Goal: Task Accomplishment & Management: Manage account settings

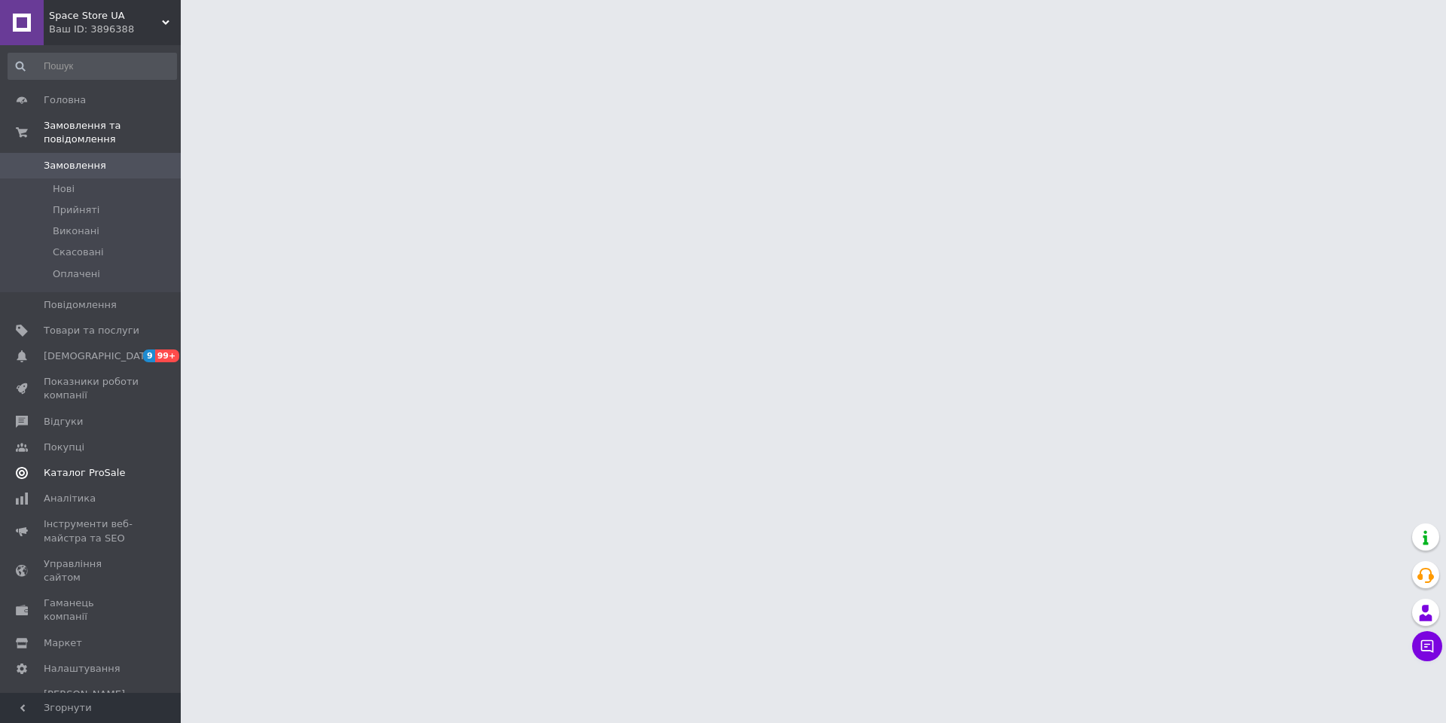
click at [66, 466] on span "Каталог ProSale" at bounding box center [84, 473] width 81 height 14
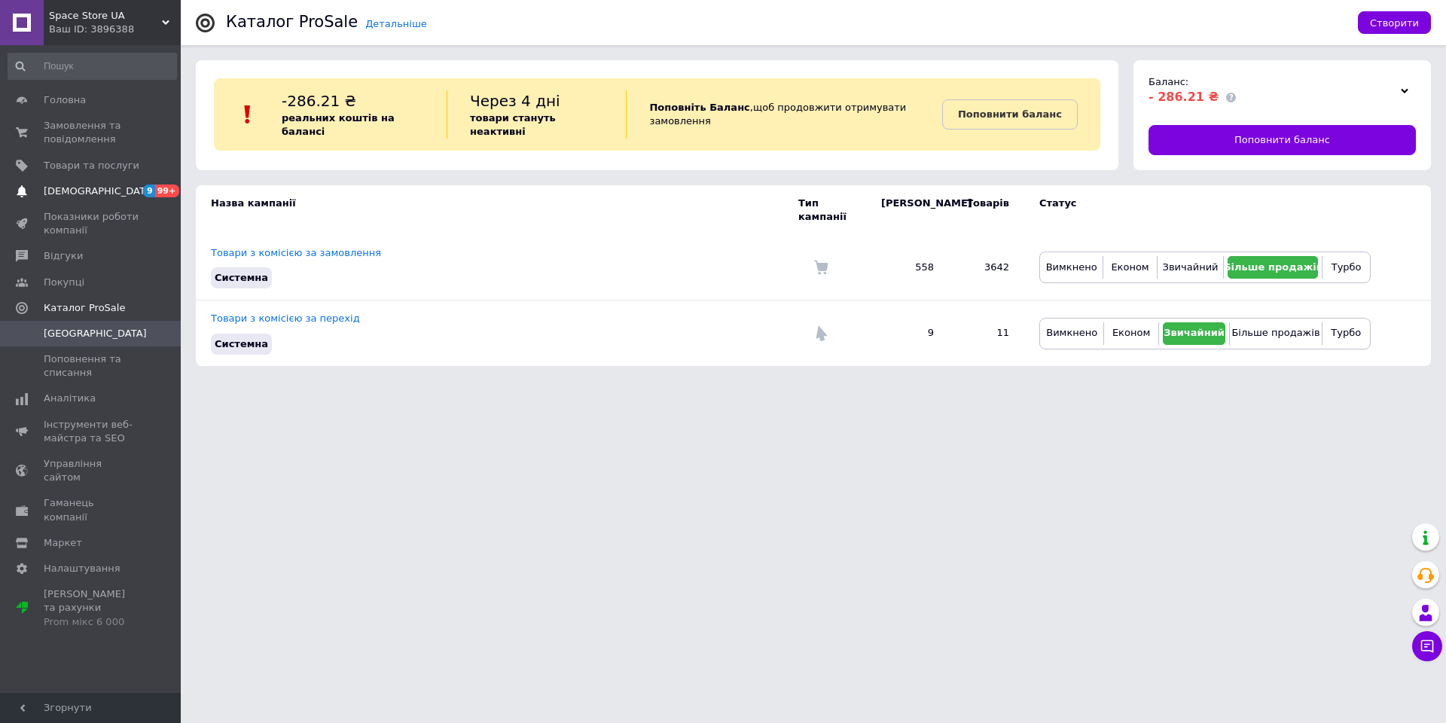
click at [93, 187] on span "[DEMOGRAPHIC_DATA]" at bounding box center [99, 192] width 111 height 14
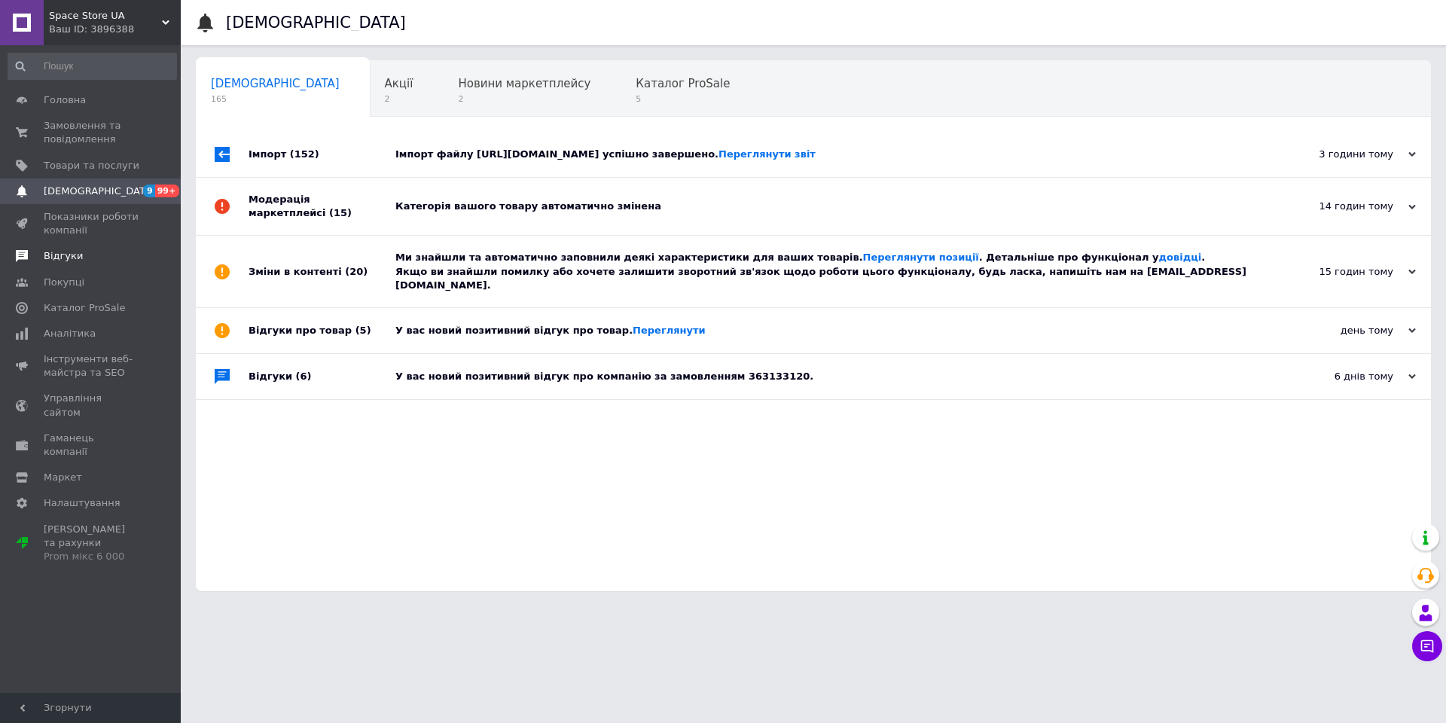
click at [60, 251] on span "Відгуки" at bounding box center [63, 256] width 39 height 14
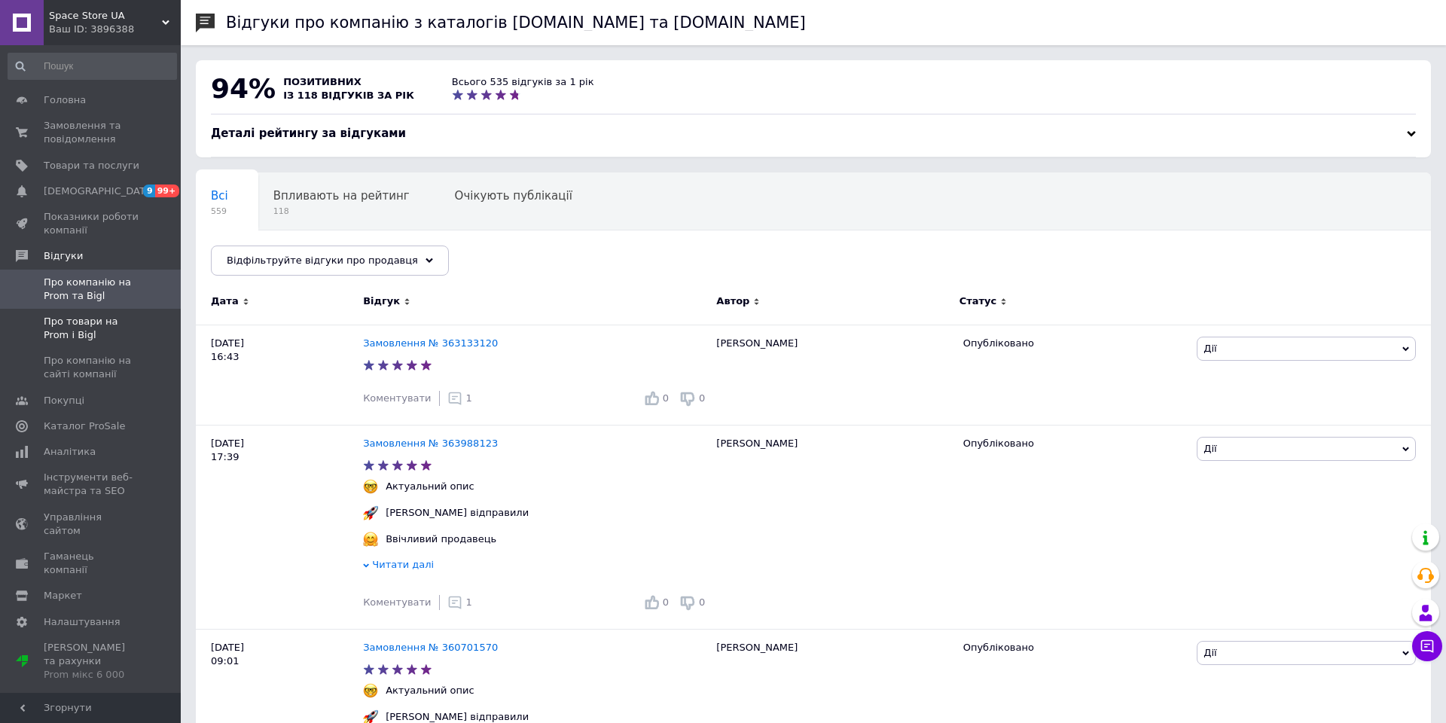
click at [72, 332] on span "Про товари на Prom і Bigl" at bounding box center [92, 328] width 96 height 27
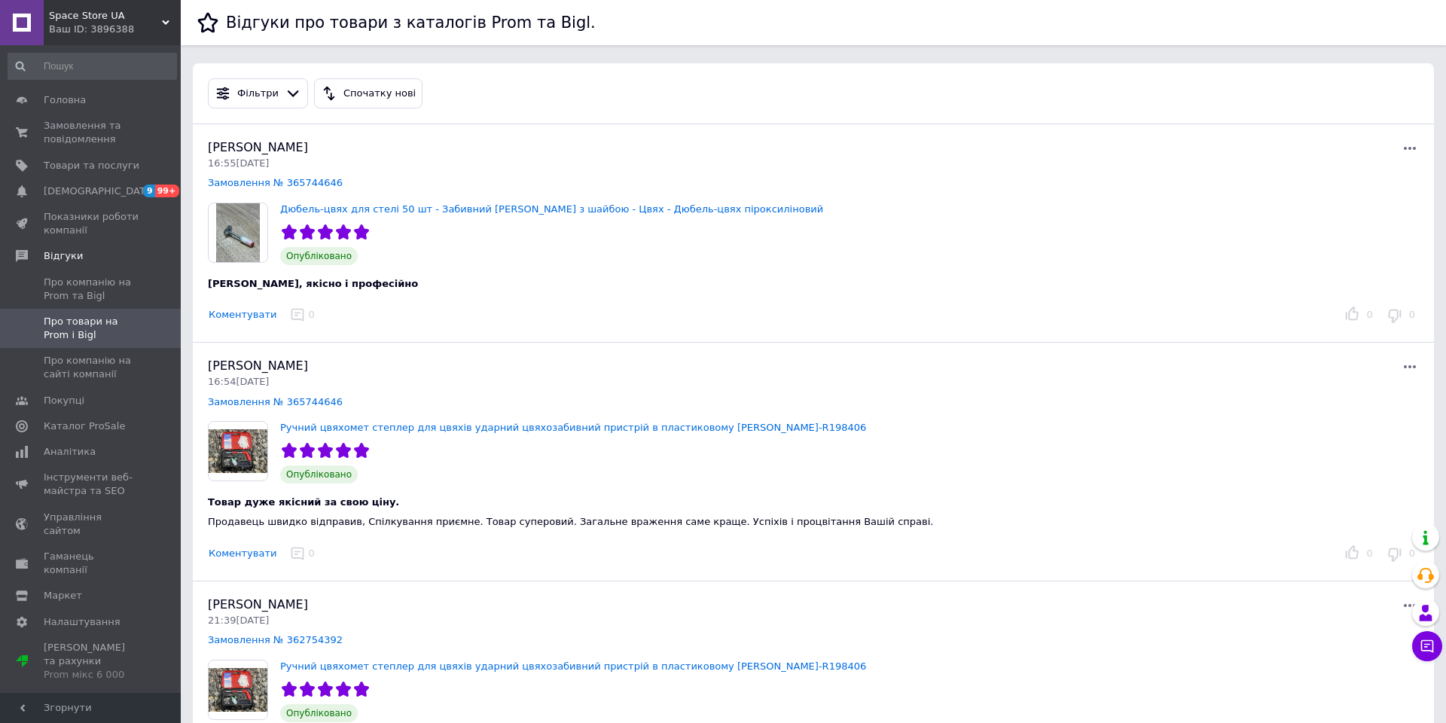
click at [152, 13] on span "Space Store UA" at bounding box center [105, 16] width 113 height 14
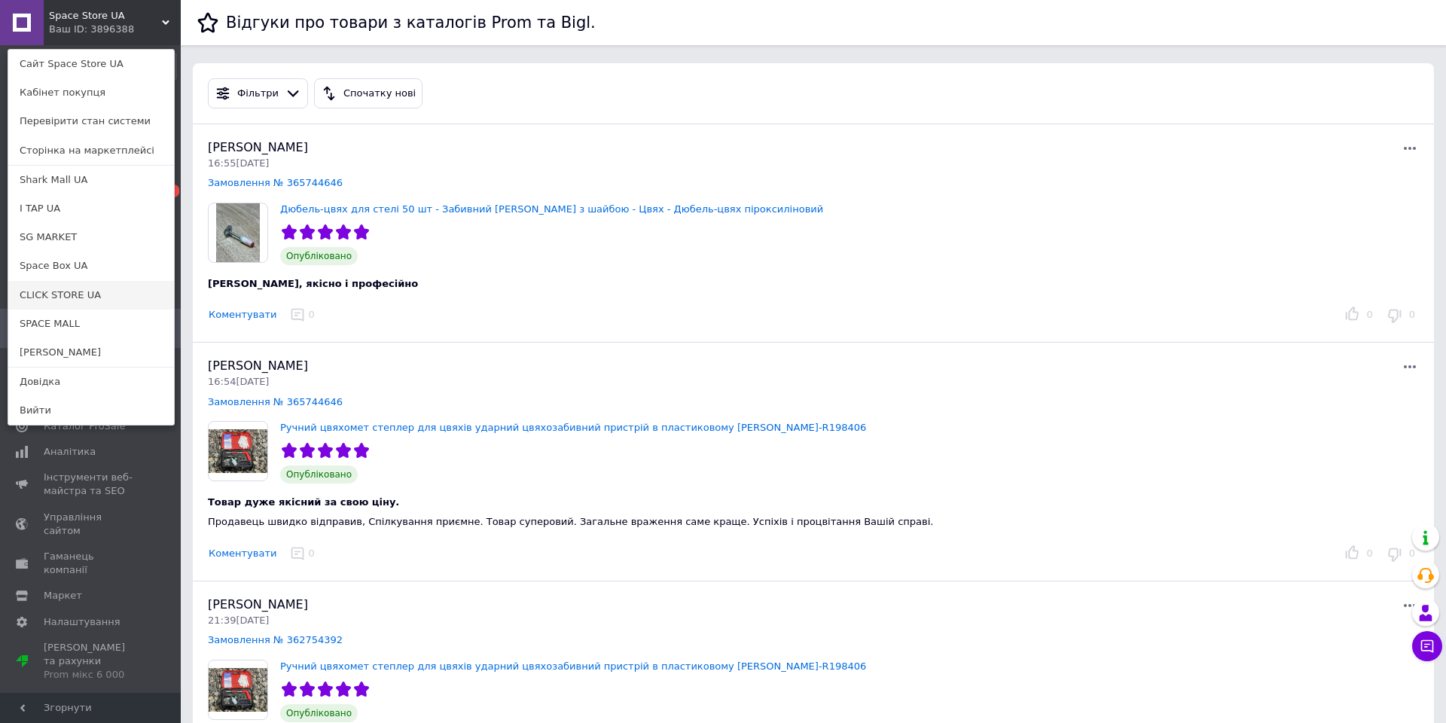
click at [89, 292] on link "CLICK STORE UA" at bounding box center [91, 295] width 166 height 29
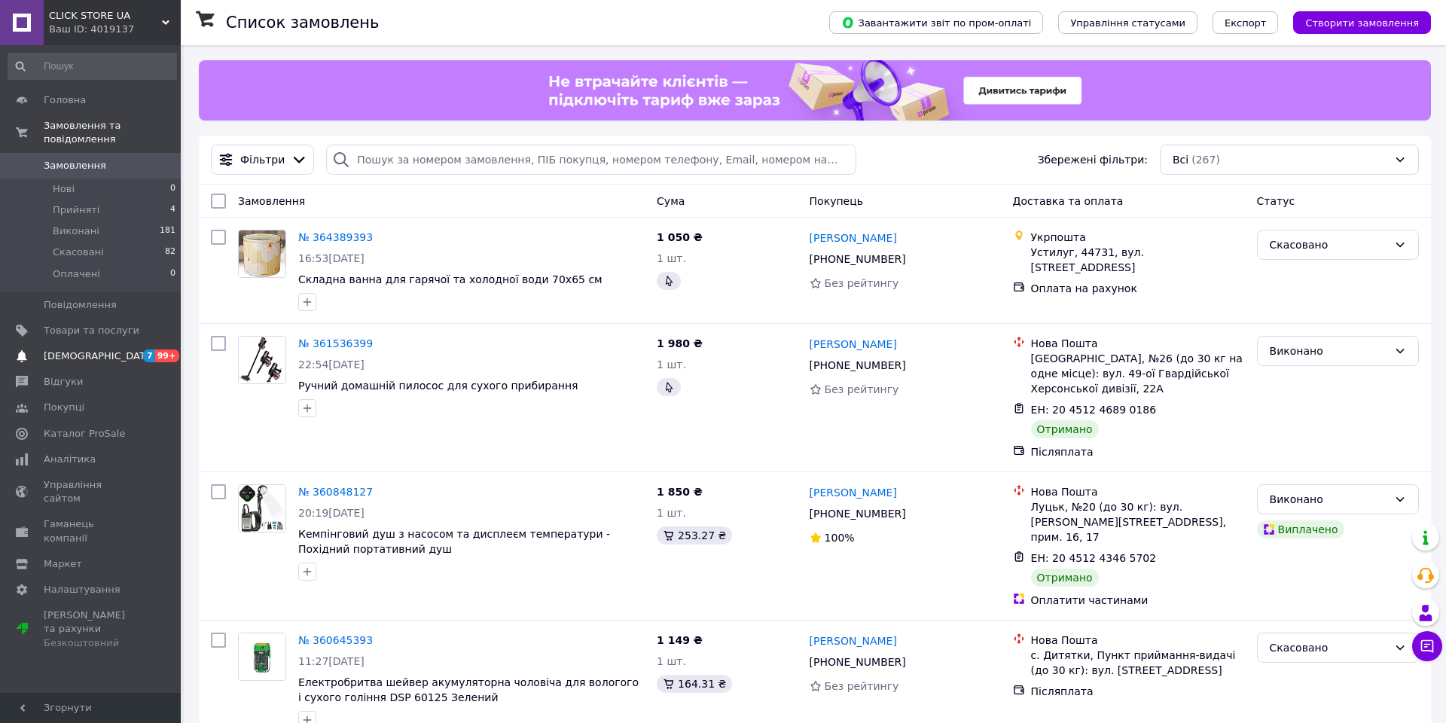
click at [80, 350] on span "[DEMOGRAPHIC_DATA]" at bounding box center [99, 357] width 111 height 14
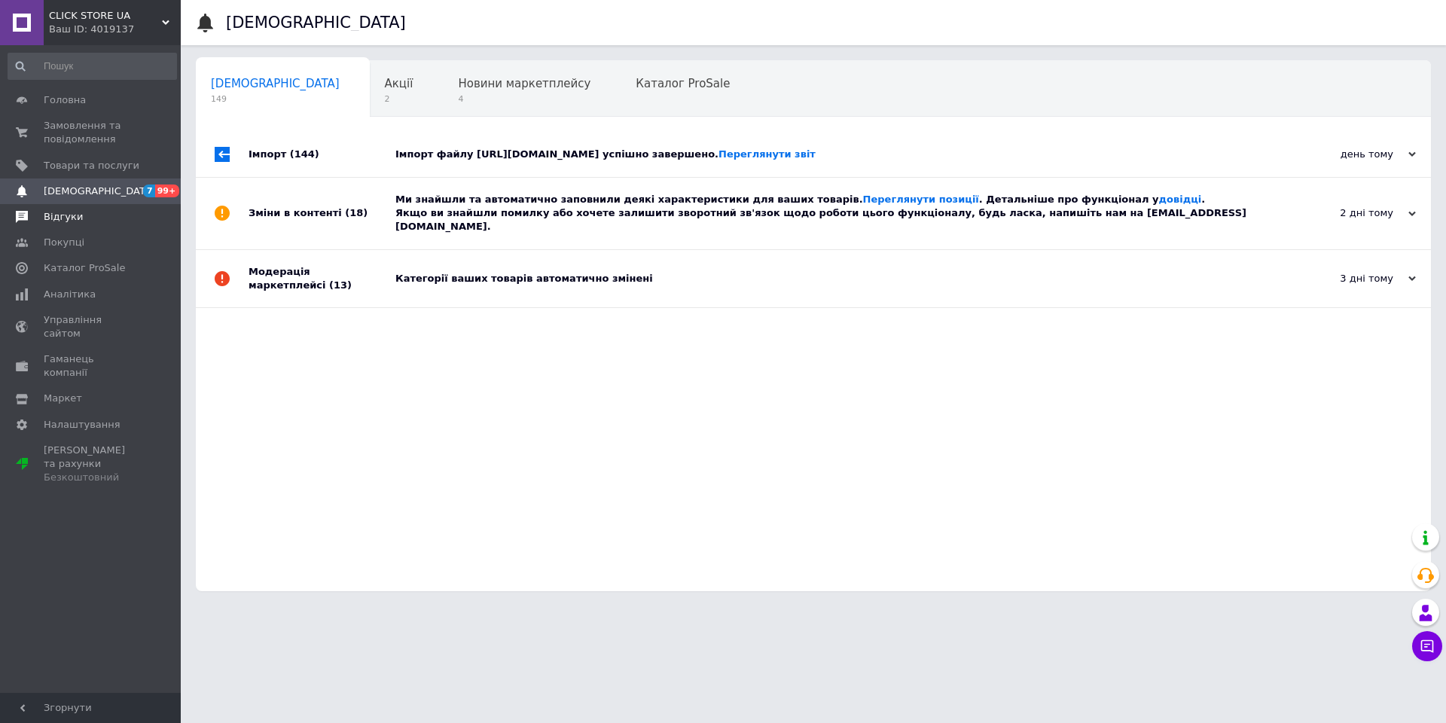
click at [66, 218] on span "Відгуки" at bounding box center [63, 217] width 39 height 14
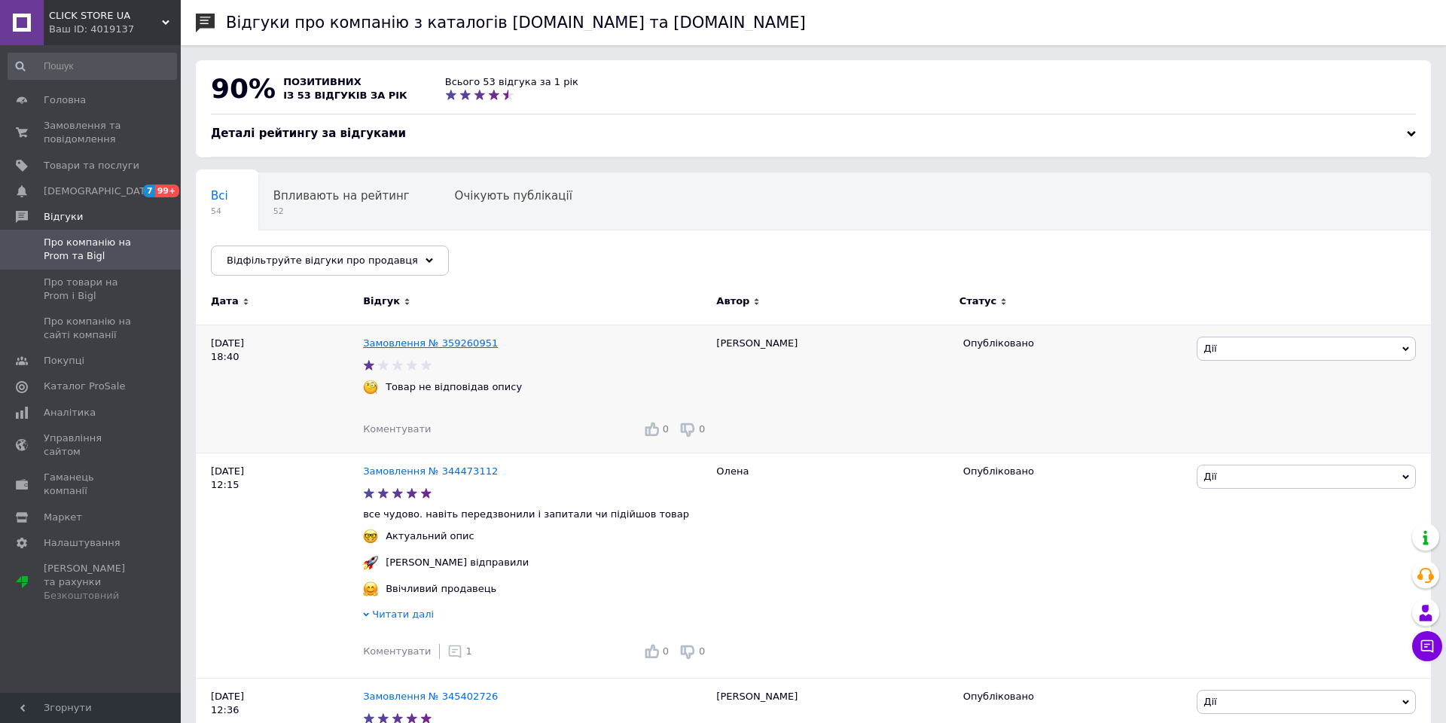
click at [390, 343] on link "Замовлення № 359260951" at bounding box center [430, 342] width 135 height 11
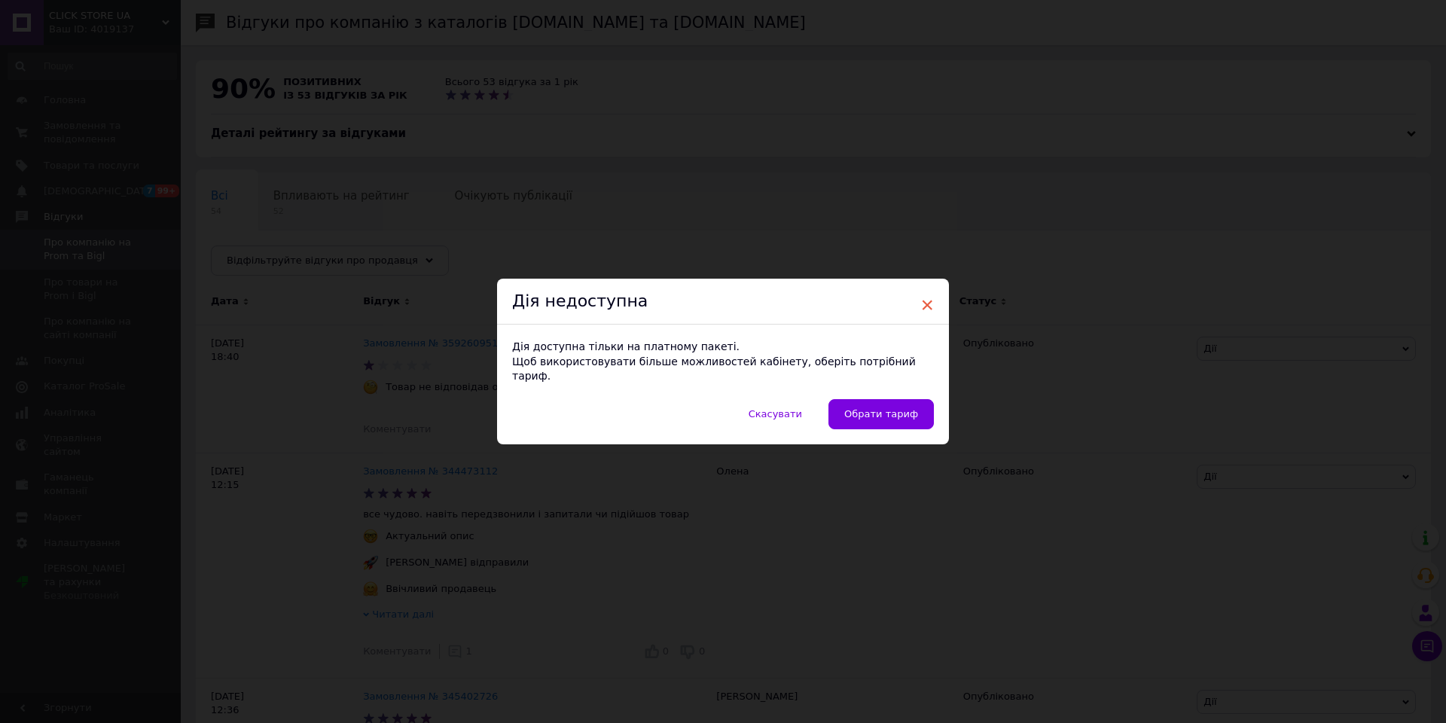
click at [920, 302] on span "×" at bounding box center [927, 305] width 14 height 26
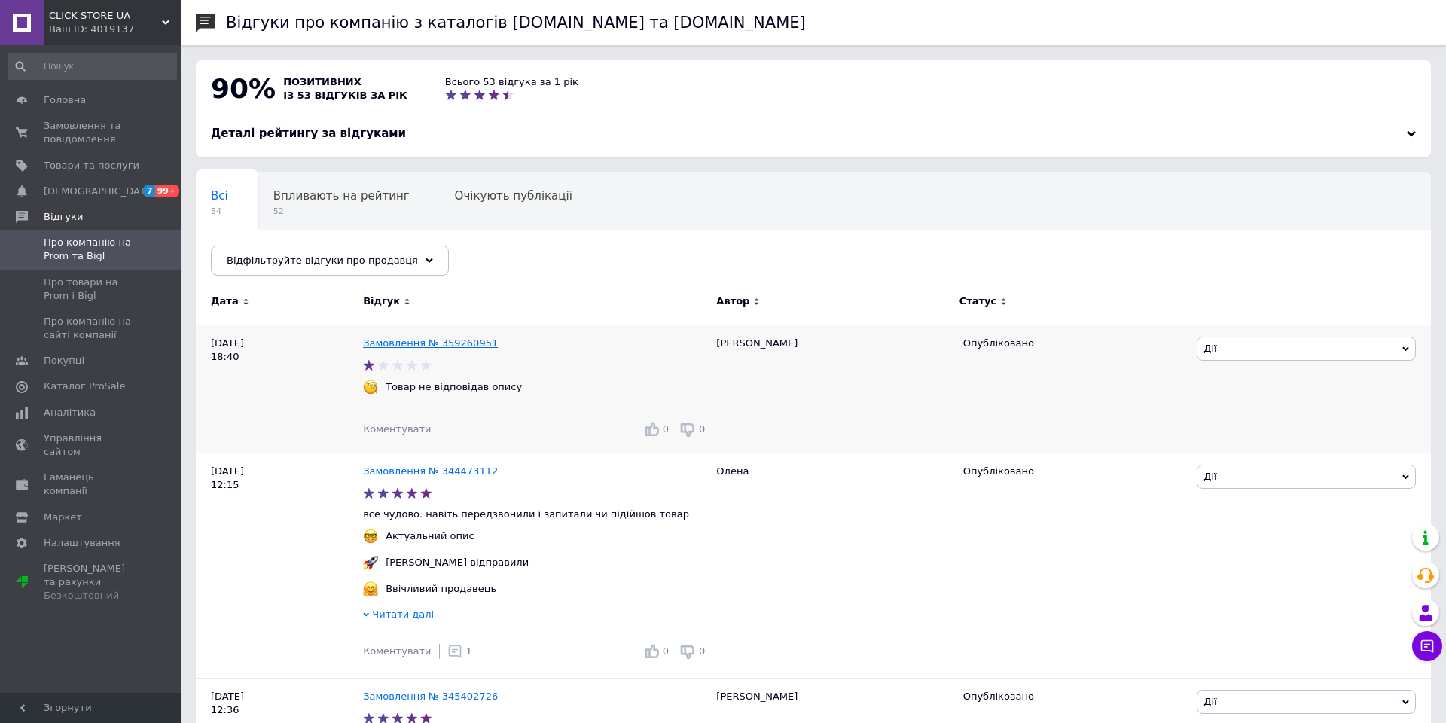
click at [368, 341] on link "Замовлення № 359260951" at bounding box center [430, 342] width 135 height 11
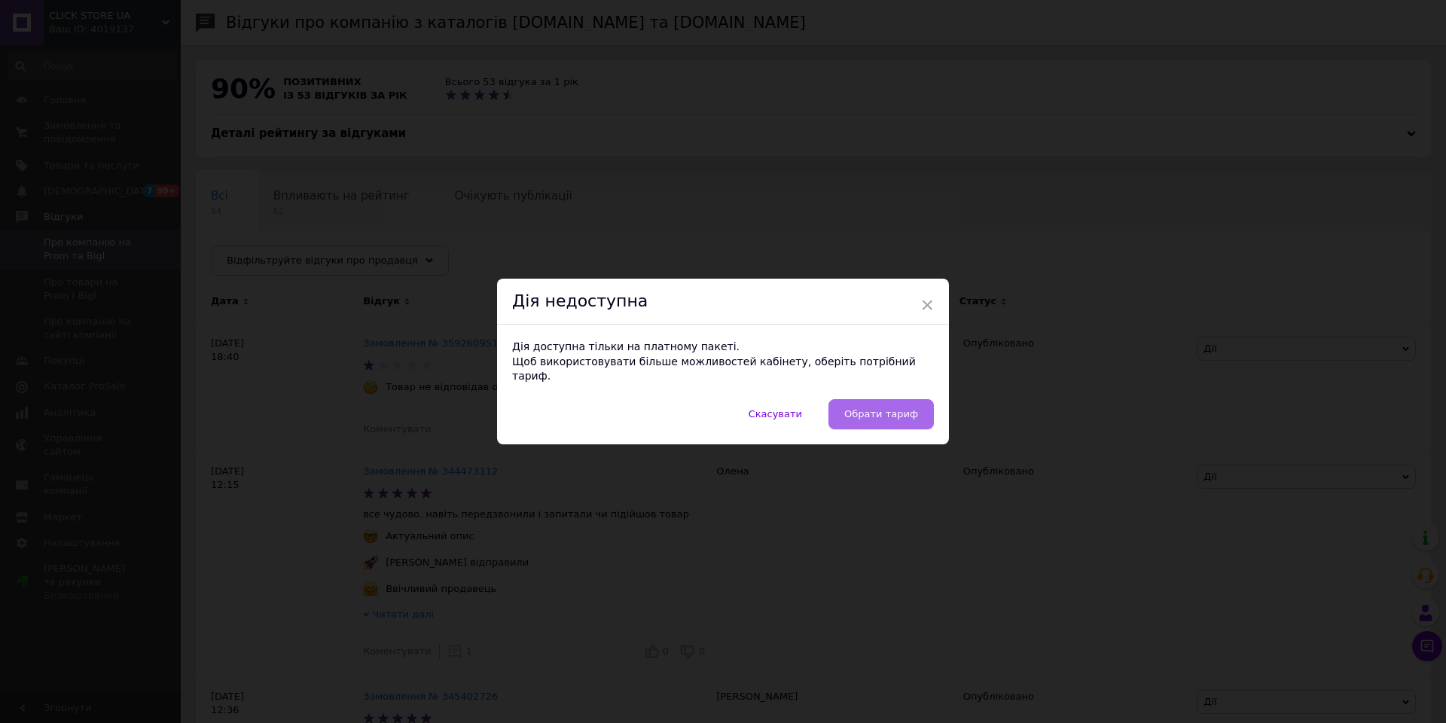
click at [872, 410] on span "Обрати тариф" at bounding box center [881, 414] width 74 height 15
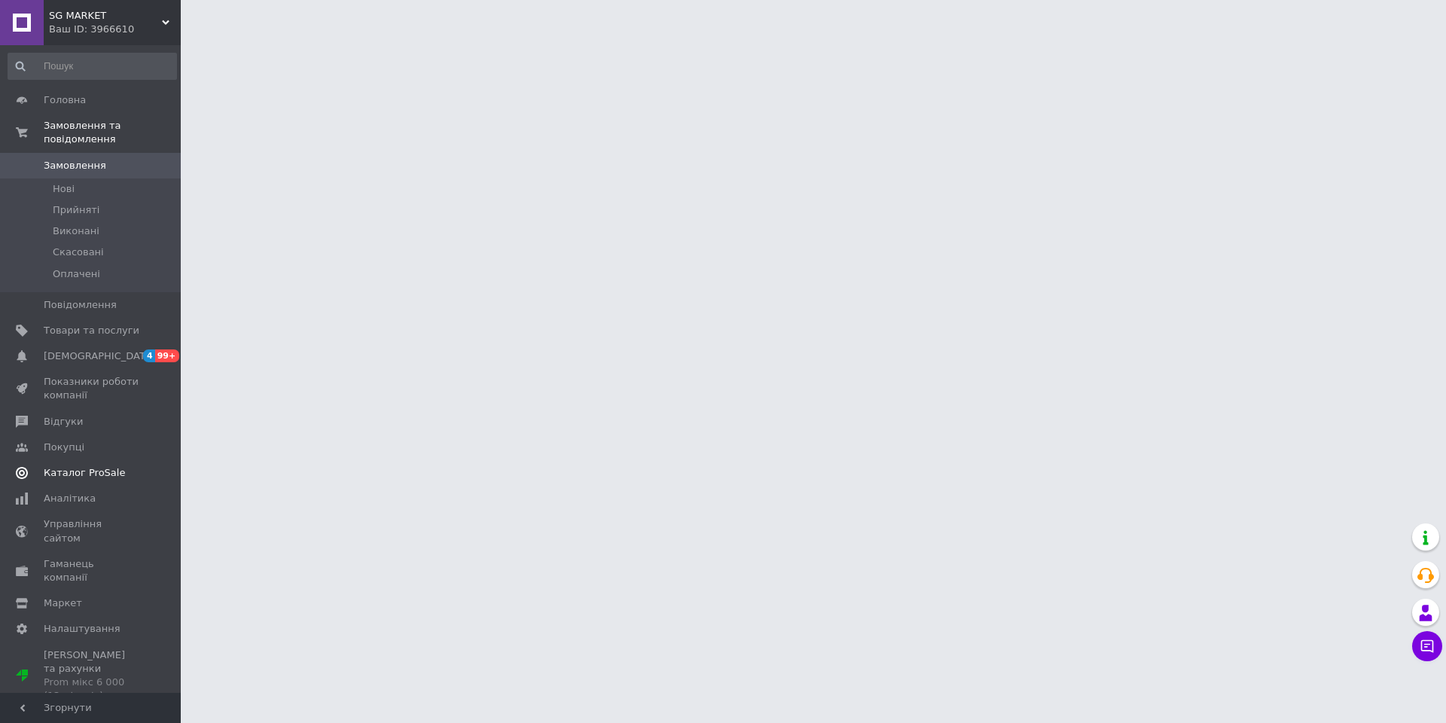
click at [87, 466] on span "Каталог ProSale" at bounding box center [84, 473] width 81 height 14
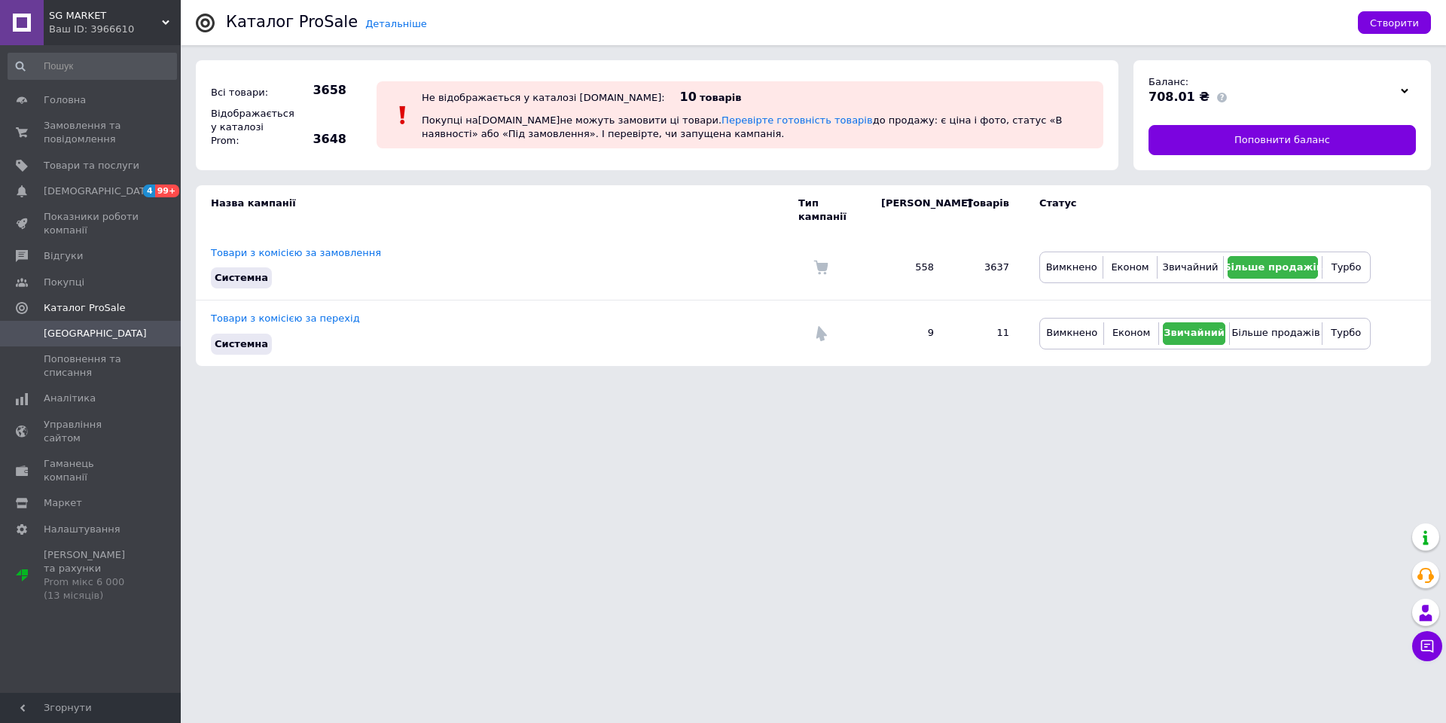
click at [763, 112] on div "Не відображається у каталозі Prom.ua: 10 товарів Покупці на Prom.ua не можуть з…" at bounding box center [755, 115] width 674 height 60
click at [742, 121] on link "Перевірте готовність товарів" at bounding box center [797, 119] width 151 height 11
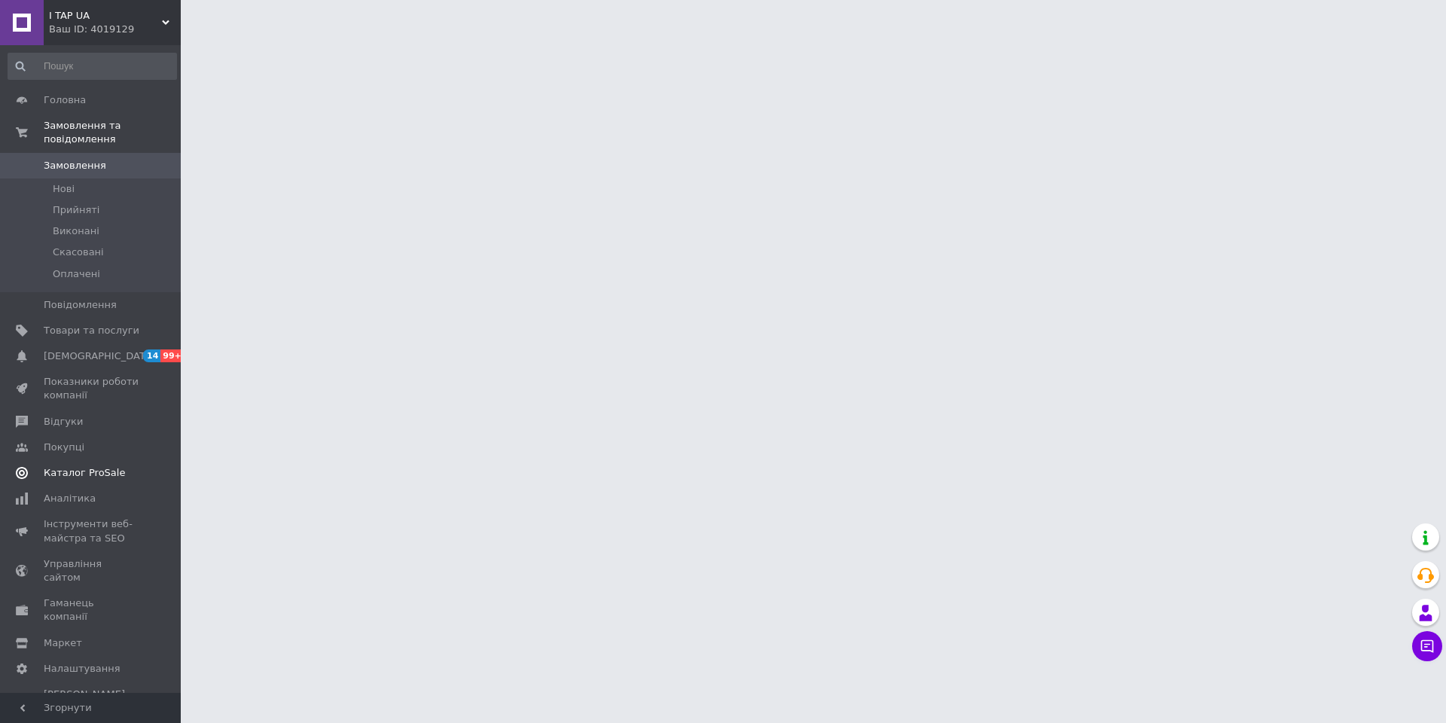
click at [90, 466] on span "Каталог ProSale" at bounding box center [84, 473] width 81 height 14
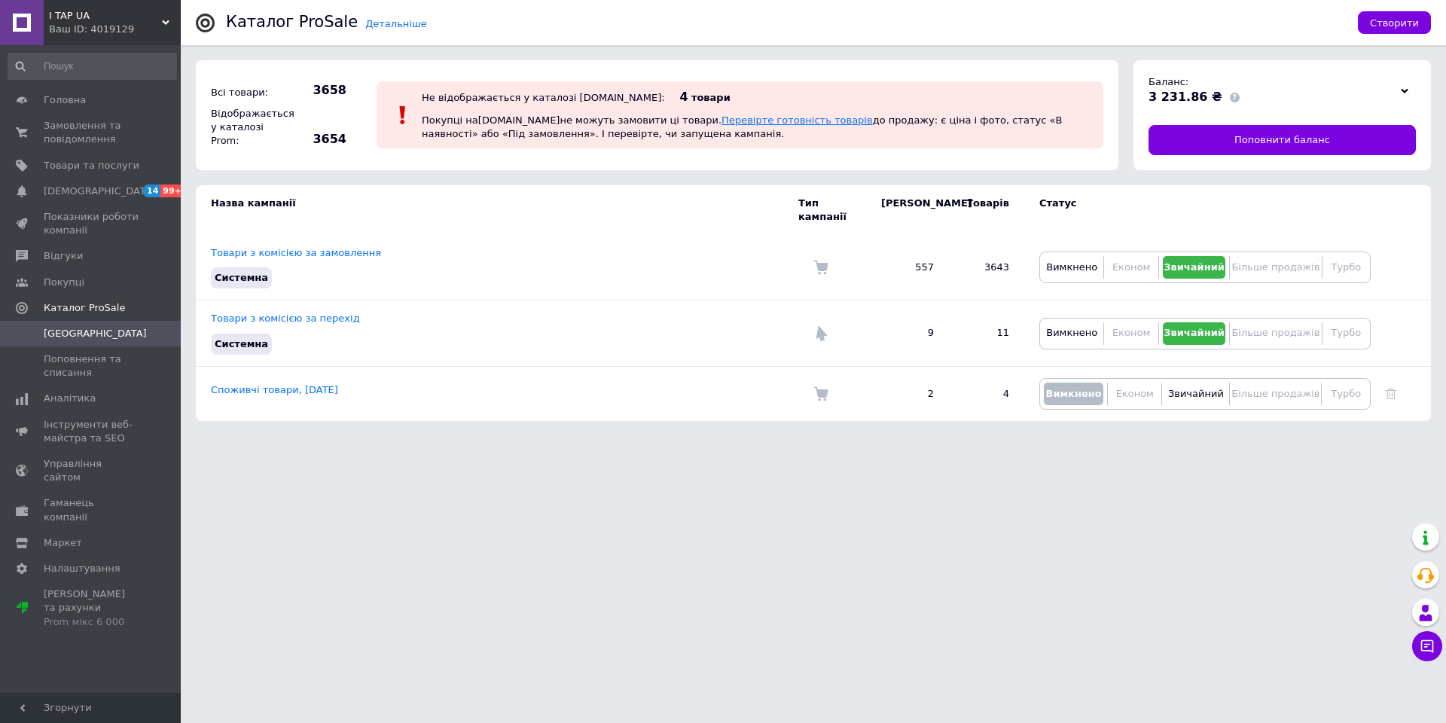
click at [736, 118] on link "Перевірте готовність товарів" at bounding box center [797, 119] width 151 height 11
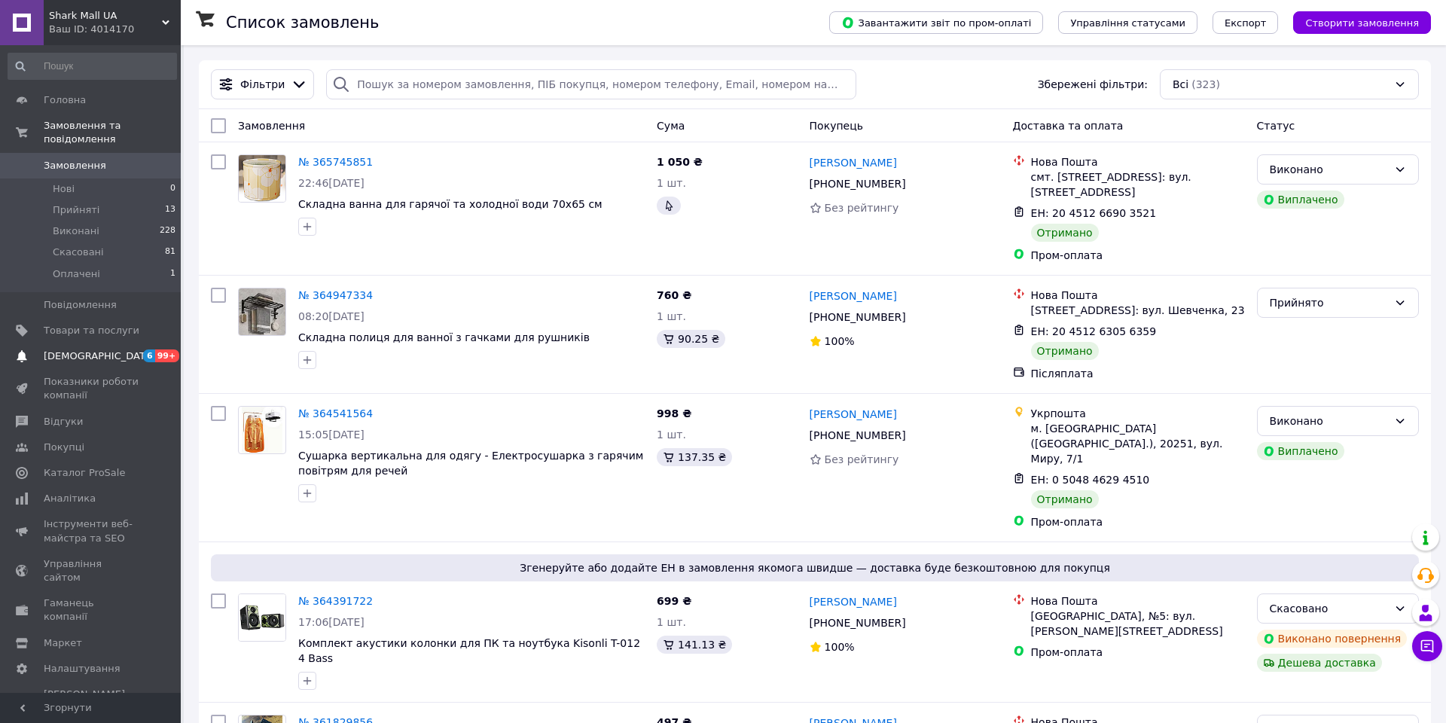
click at [79, 353] on span "[DEMOGRAPHIC_DATA]" at bounding box center [99, 357] width 111 height 14
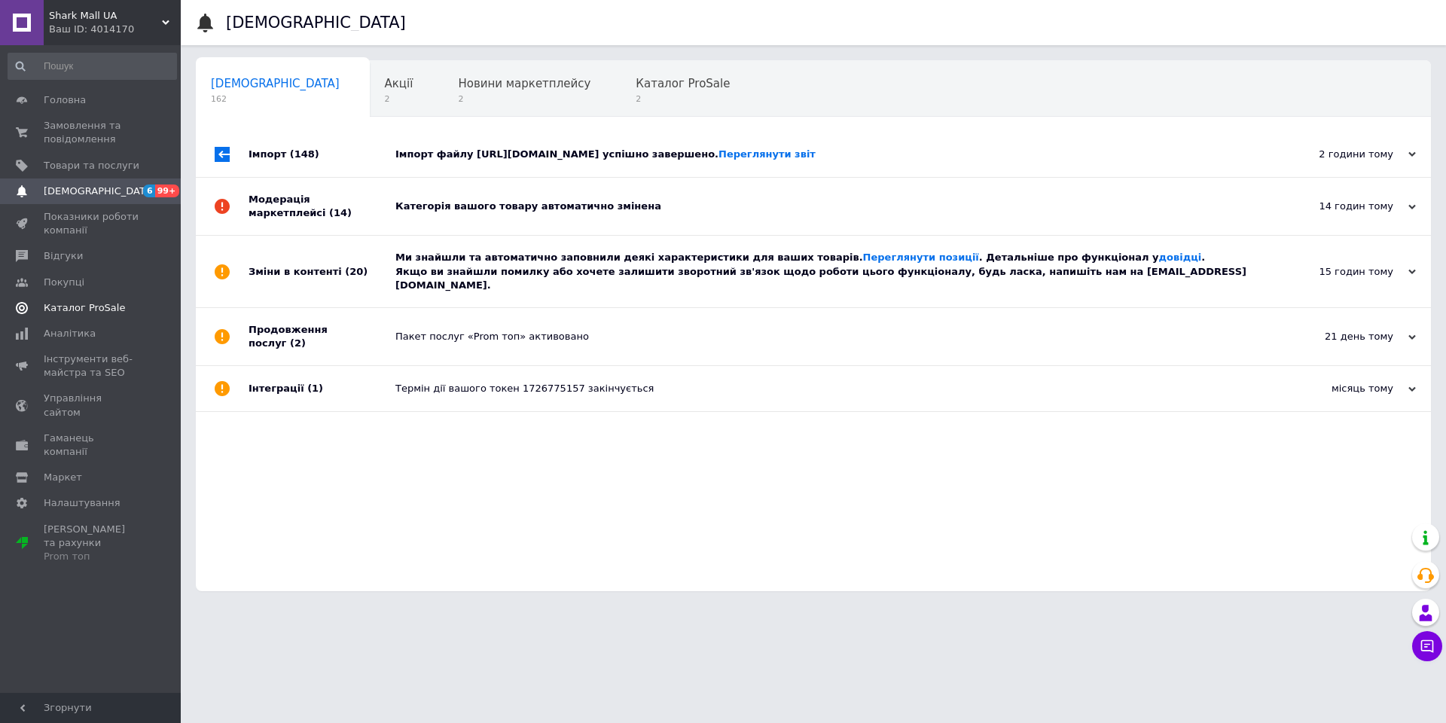
click at [73, 304] on span "Каталог ProSale" at bounding box center [84, 308] width 81 height 14
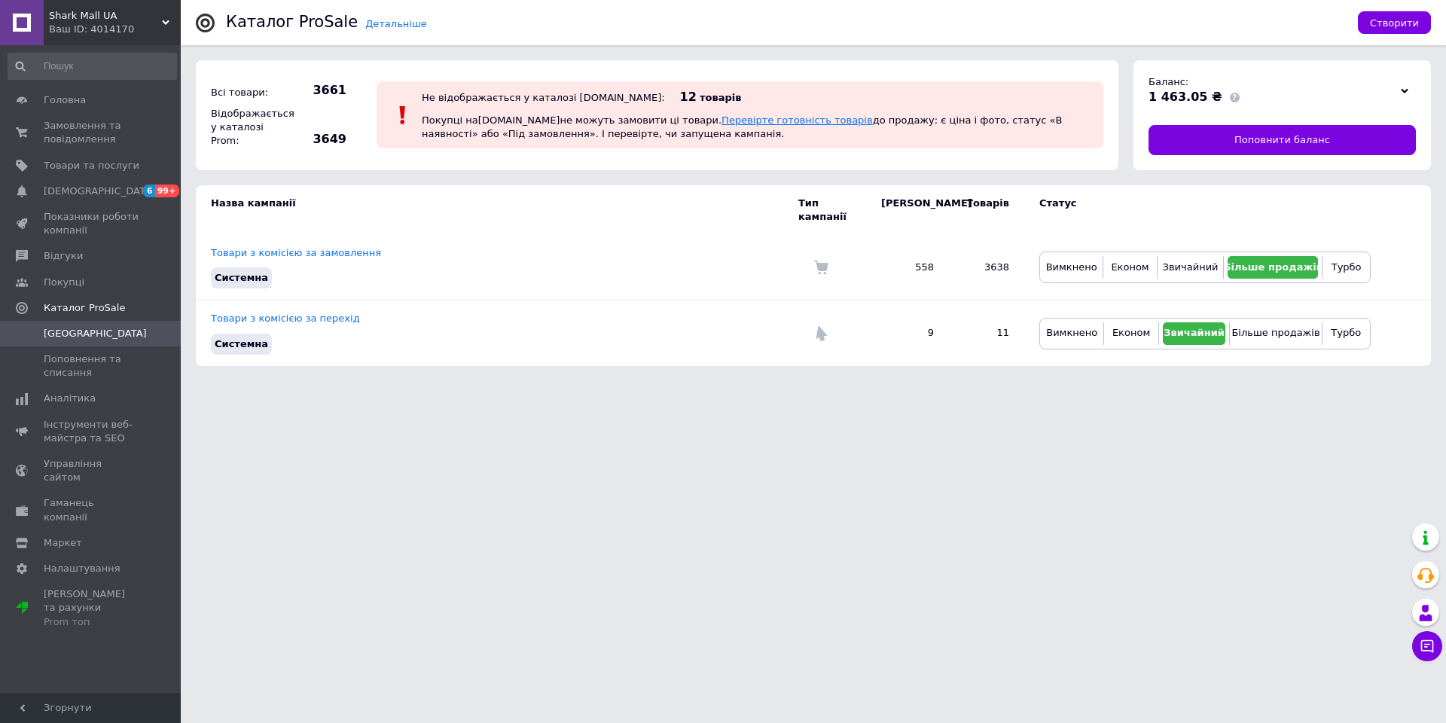
click at [740, 118] on link "Перевірте готовність товарів" at bounding box center [797, 119] width 151 height 11
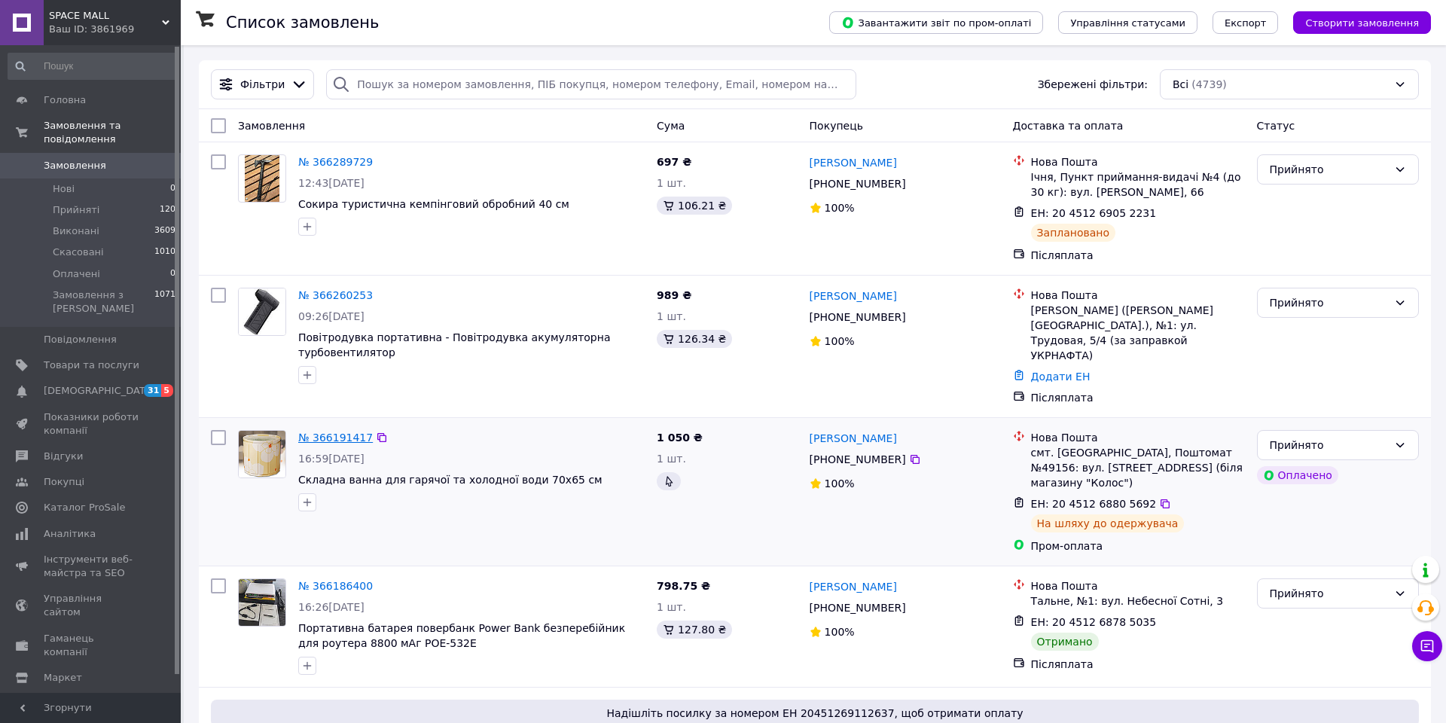
click at [335, 432] on link "№ 366191417" at bounding box center [335, 438] width 75 height 12
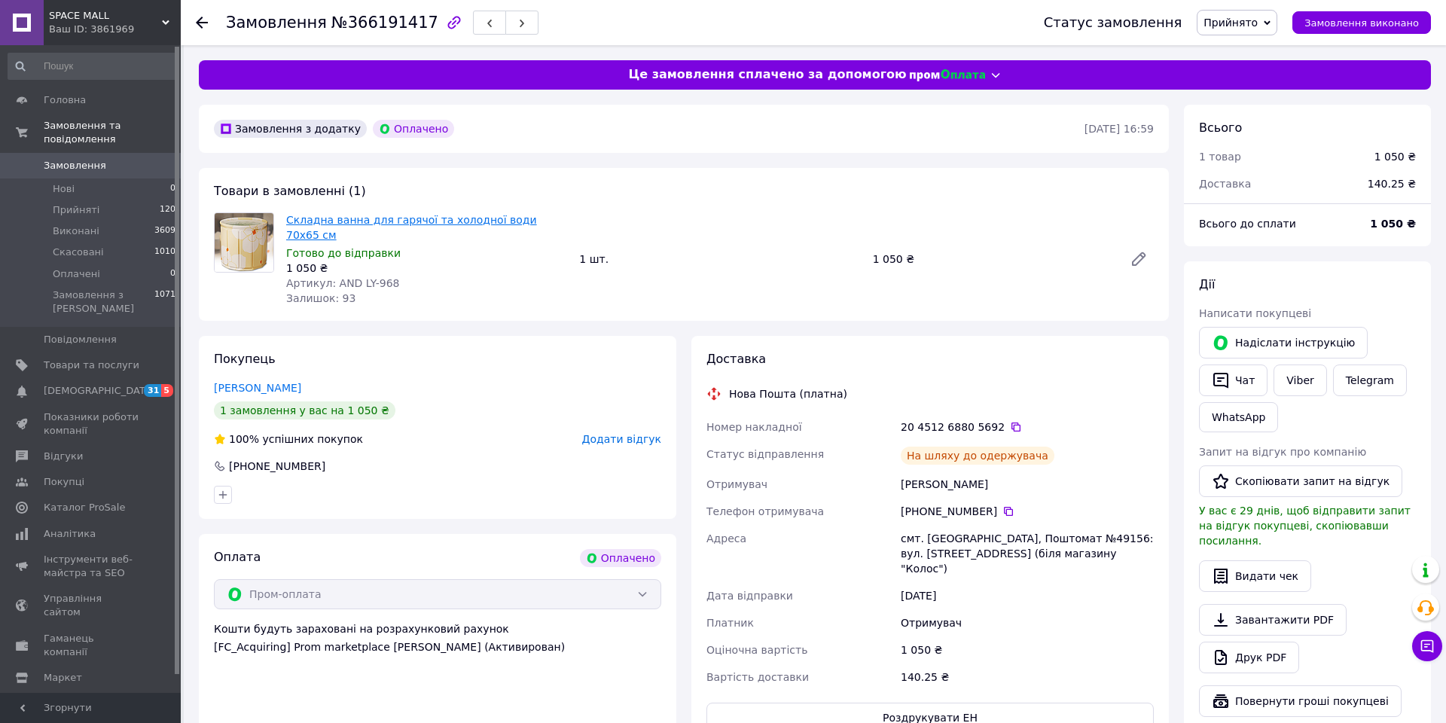
click at [359, 214] on link "Складна ванна для гарячої та холодної води 70х65 см" at bounding box center [411, 227] width 251 height 27
click at [191, 15] on div "Замовлення №366191417 Статус замовлення Прийнято Виконано Скасовано Оплачено За…" at bounding box center [813, 22] width 1265 height 45
click at [206, 21] on use at bounding box center [202, 23] width 12 height 12
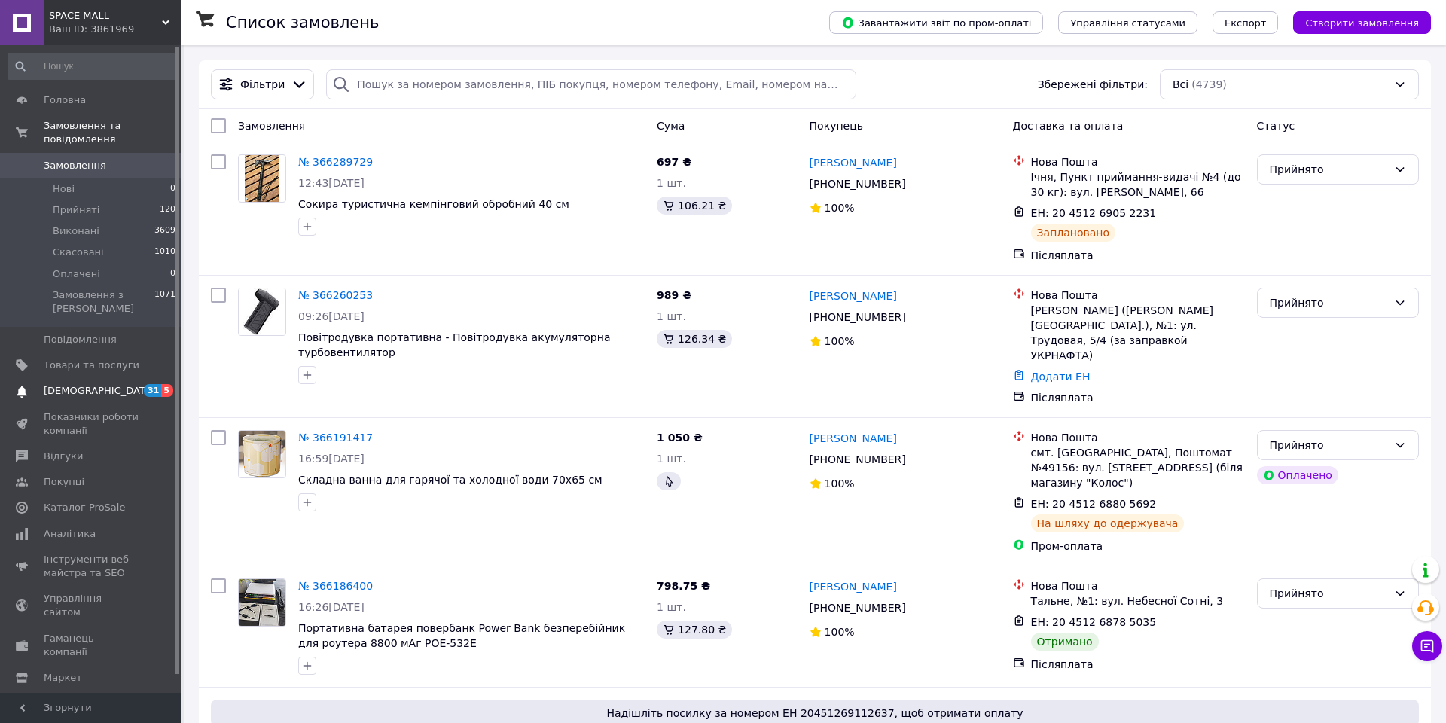
click at [70, 389] on span "[DEMOGRAPHIC_DATA]" at bounding box center [99, 391] width 111 height 14
